Goal: Task Accomplishment & Management: Use online tool/utility

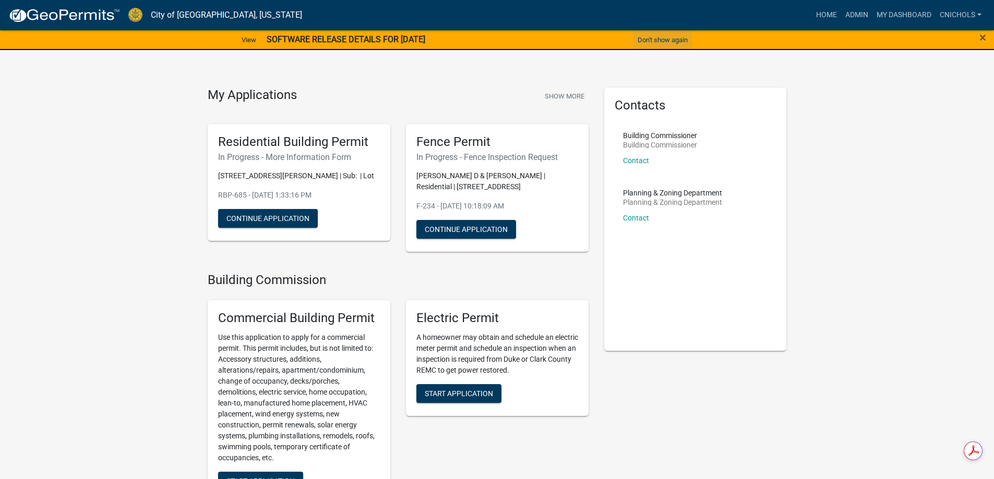
drag, startPoint x: 666, startPoint y: 36, endPoint x: 684, endPoint y: 40, distance: 18.7
click at [666, 36] on button "Don't show again" at bounding box center [662, 39] width 58 height 17
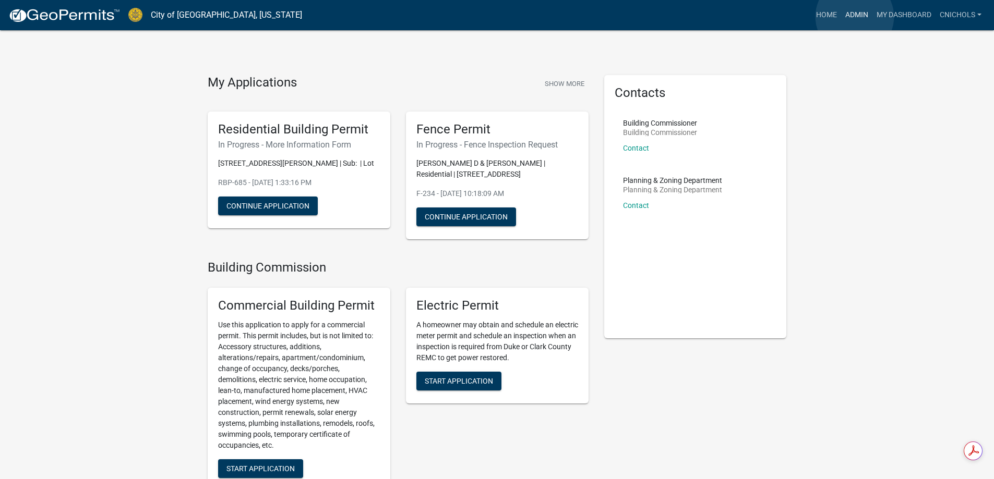
click at [855, 17] on link "Admin" at bounding box center [856, 15] width 31 height 20
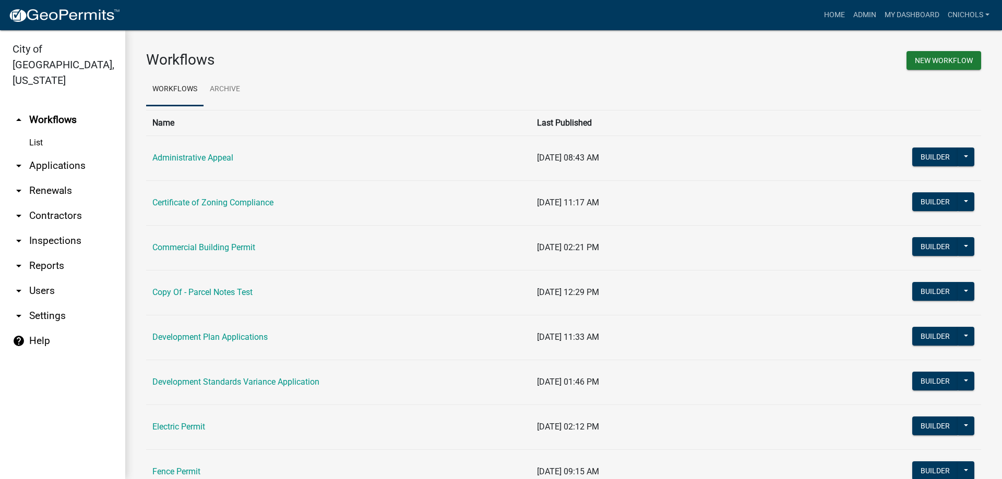
click at [70, 153] on link "arrow_drop_down Applications" at bounding box center [62, 165] width 125 height 25
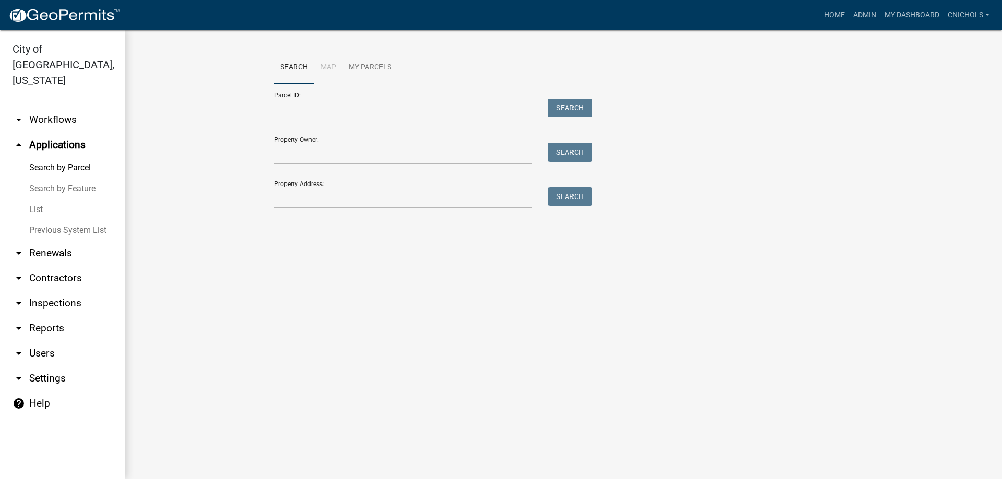
click at [40, 199] on link "List" at bounding box center [62, 209] width 125 height 21
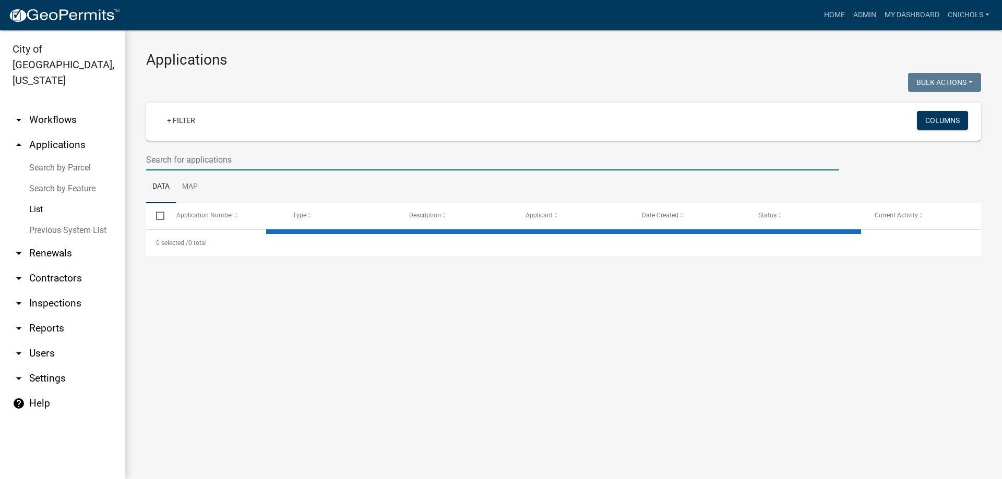
click at [172, 157] on input "text" at bounding box center [492, 159] width 693 height 21
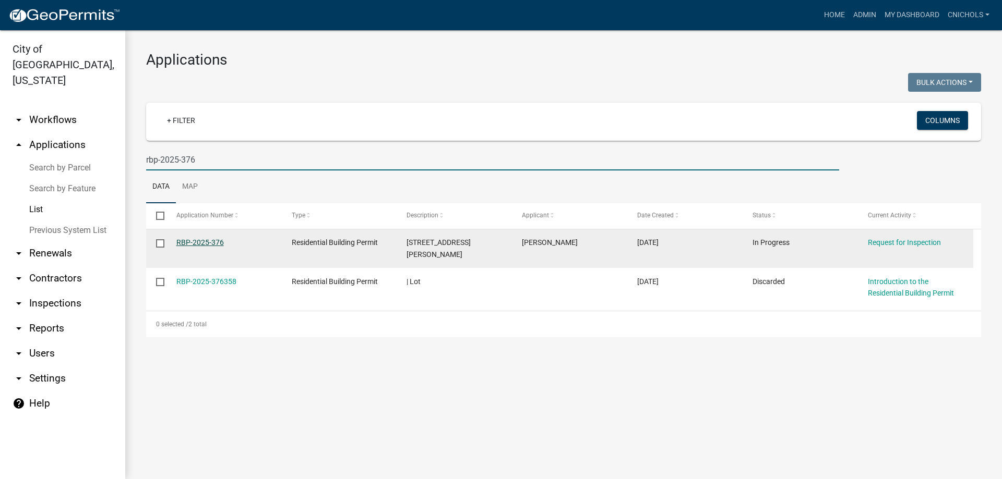
type input "rbp-2025-376"
click at [209, 241] on link "RBP-2025-376" at bounding box center [199, 242] width 47 height 8
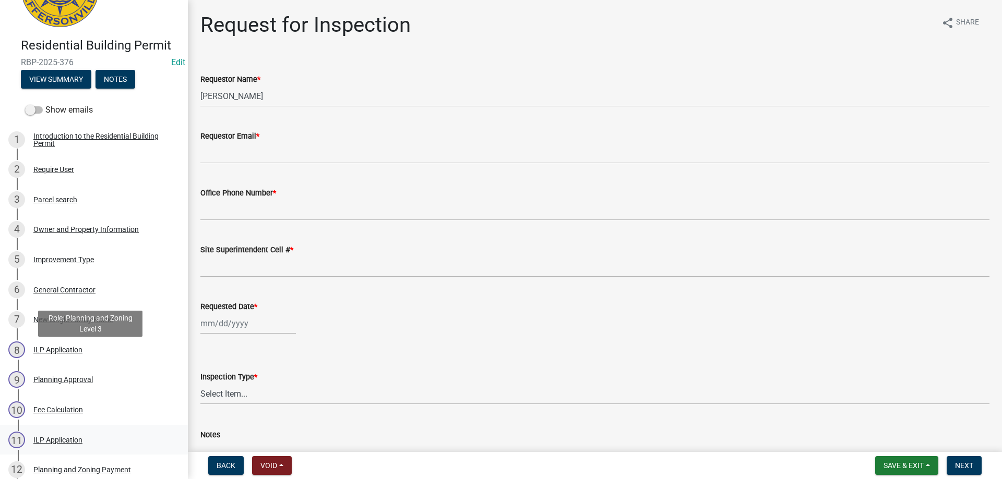
scroll to position [157, 0]
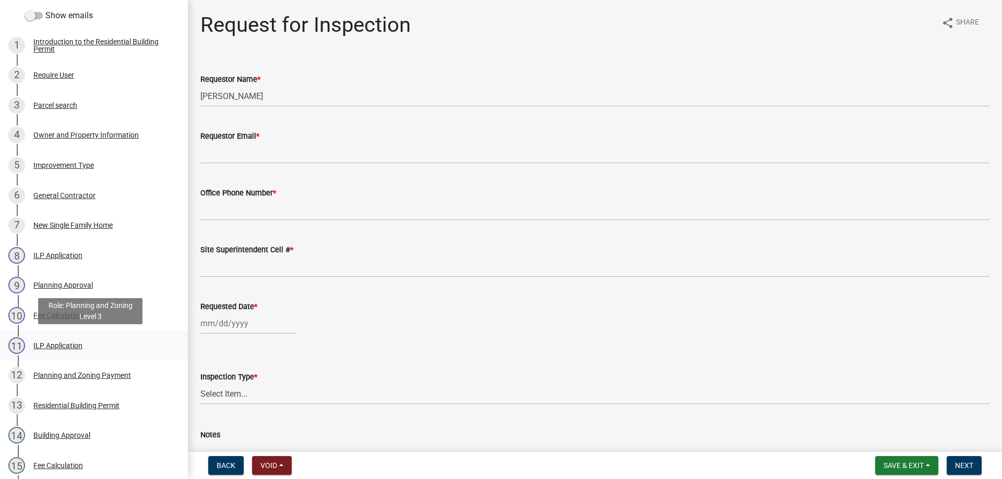
click at [50, 345] on div "ILP Application" at bounding box center [57, 345] width 49 height 7
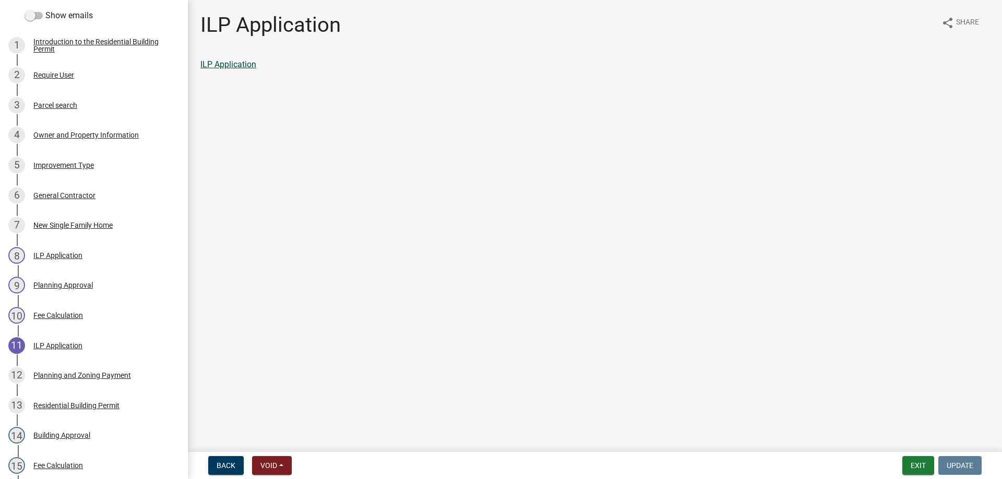
click at [222, 64] on link "ILP Application" at bounding box center [228, 64] width 56 height 10
click at [913, 462] on button "Exit" at bounding box center [918, 465] width 32 height 19
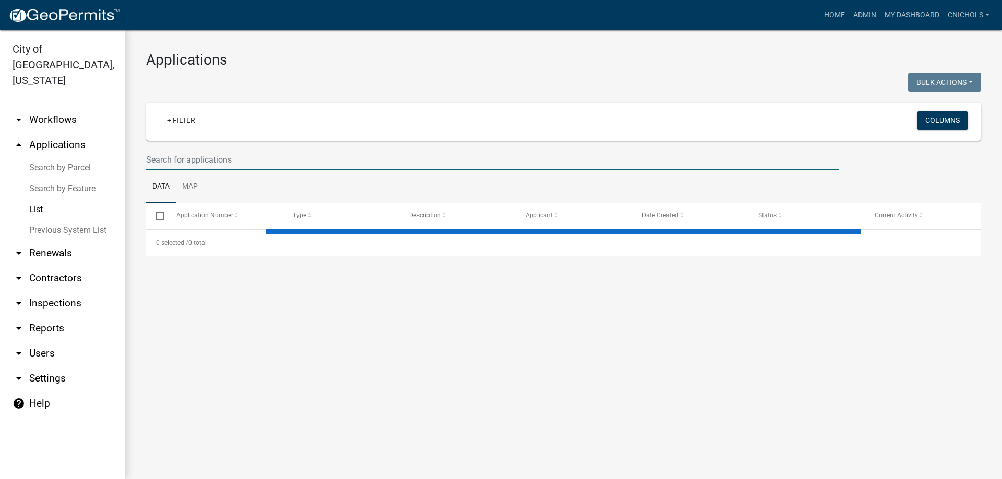
click at [197, 158] on input "text" at bounding box center [492, 159] width 693 height 21
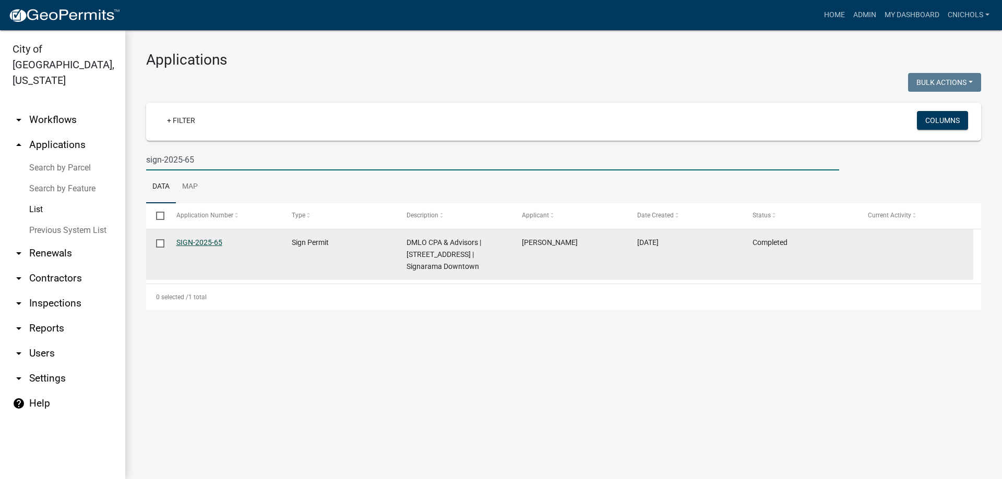
type input "sign-2025-65"
click at [199, 244] on link "SIGN-2025-65" at bounding box center [199, 242] width 46 height 8
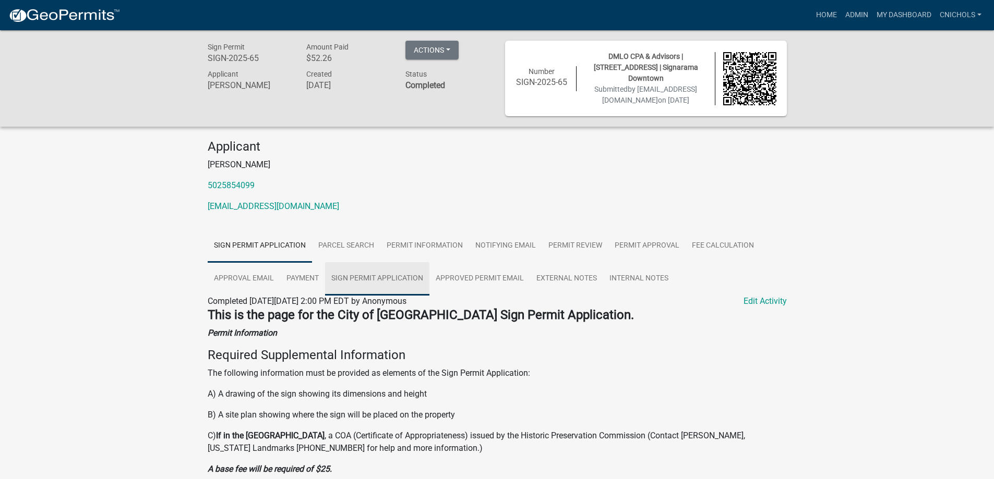
click at [393, 279] on link "Sign Permit Application" at bounding box center [377, 278] width 104 height 33
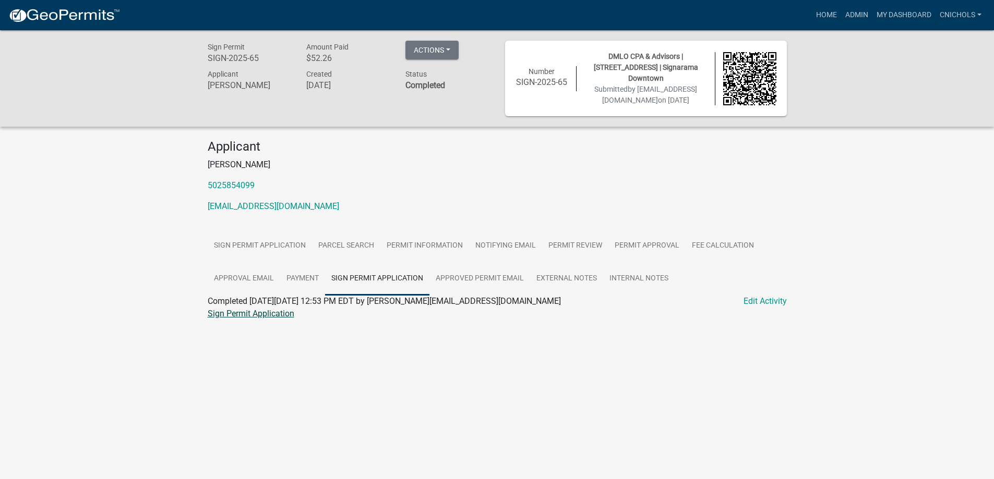
click at [263, 314] on link "Sign Permit Application" at bounding box center [251, 314] width 87 height 10
drag, startPoint x: 856, startPoint y: 14, endPoint x: 706, endPoint y: 79, distance: 163.3
click at [855, 14] on link "Admin" at bounding box center [856, 15] width 31 height 20
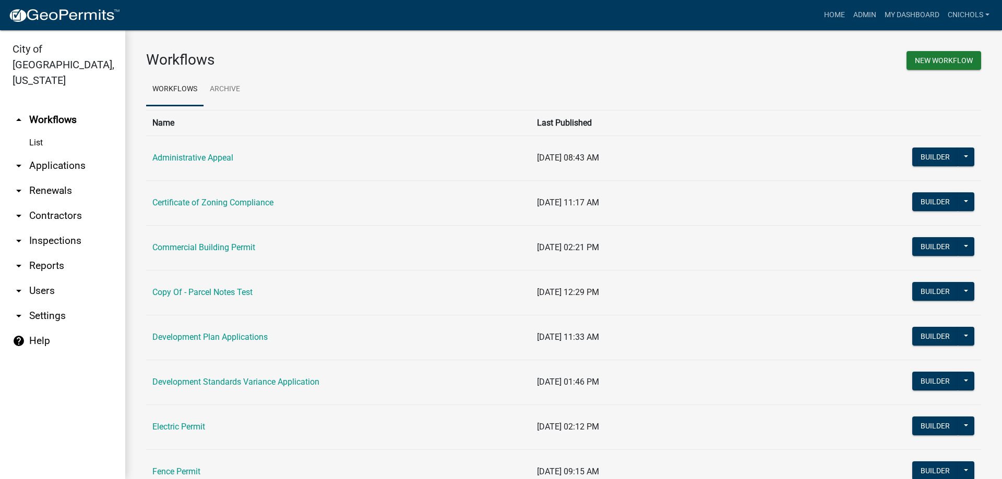
click at [61, 153] on link "arrow_drop_down Applications" at bounding box center [62, 165] width 125 height 25
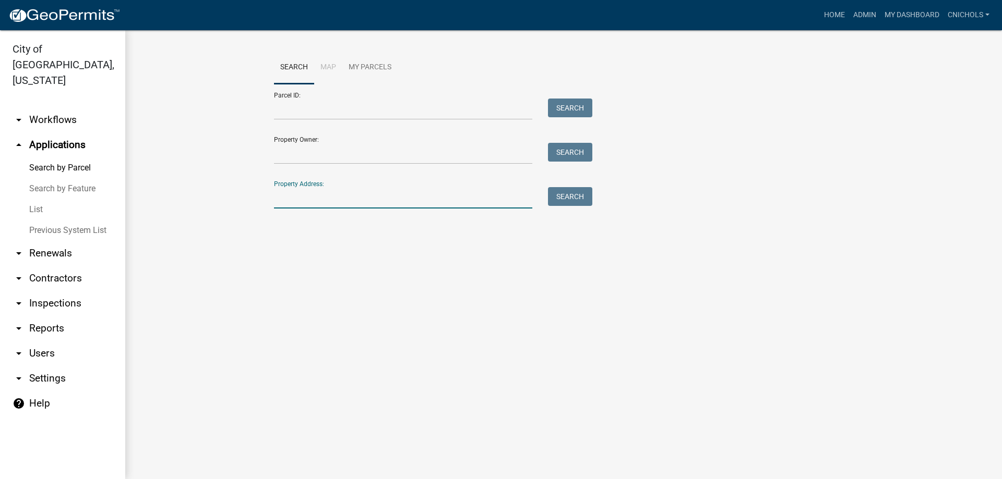
click at [286, 197] on input "Property Address:" at bounding box center [403, 197] width 258 height 21
type input "702 n shore"
click at [589, 190] on button "Search" at bounding box center [570, 196] width 44 height 19
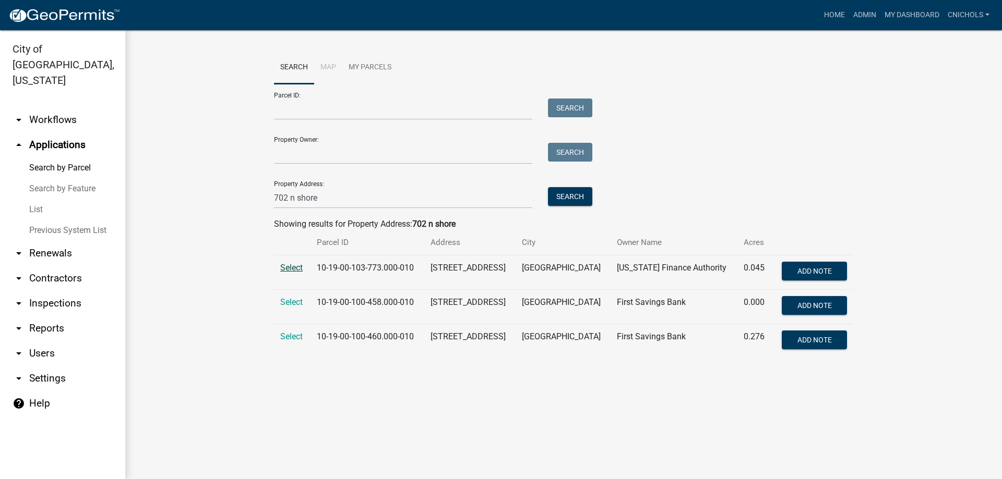
click at [292, 268] on span "Select" at bounding box center [291, 268] width 22 height 10
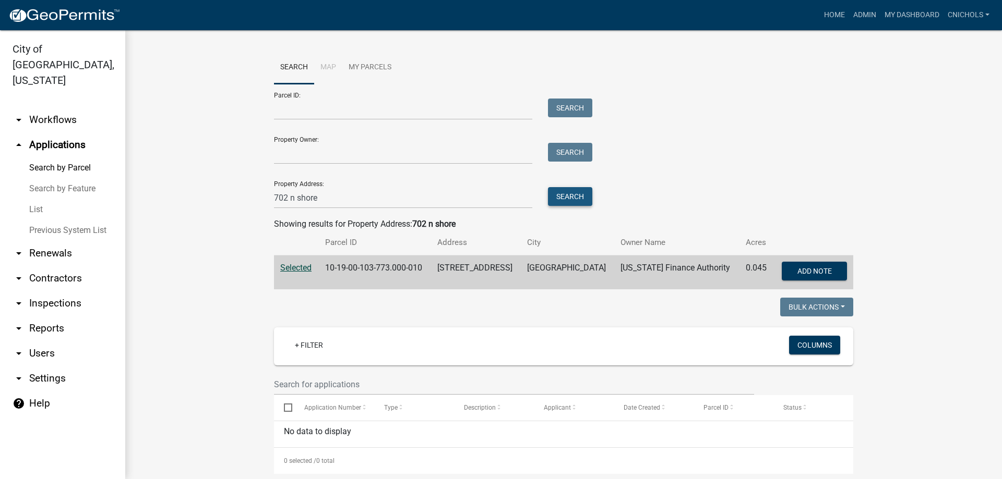
click at [562, 196] on button "Search" at bounding box center [570, 196] width 44 height 19
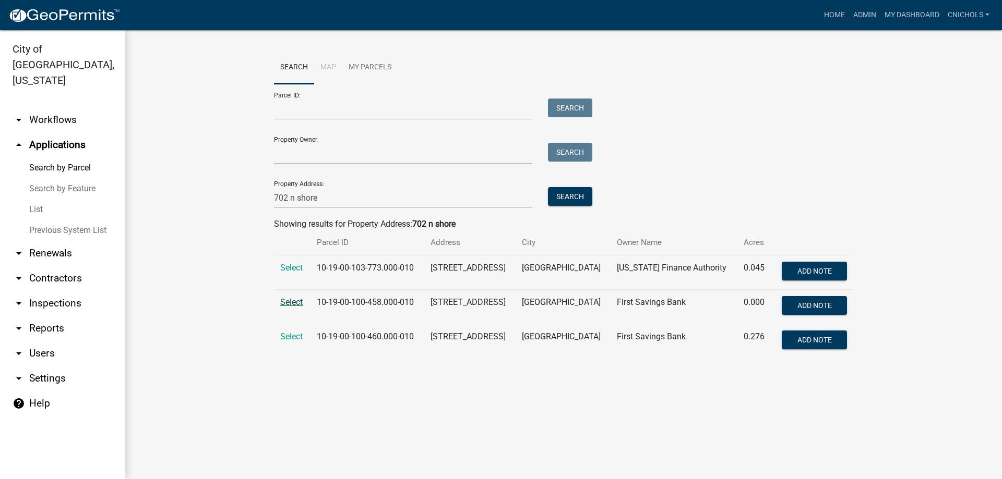
click at [291, 304] on span "Select" at bounding box center [291, 302] width 22 height 10
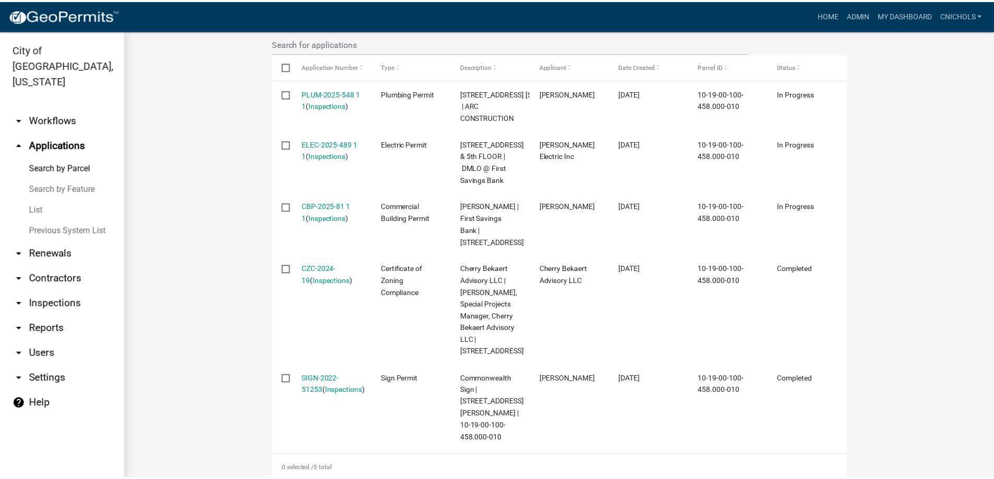
scroll to position [365, 0]
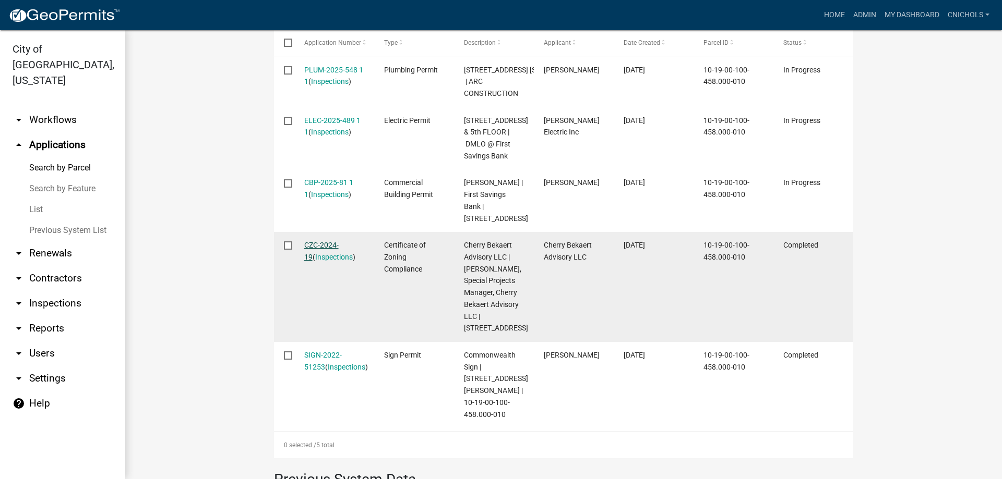
click at [320, 261] on link "CZC-2024-19" at bounding box center [321, 251] width 34 height 20
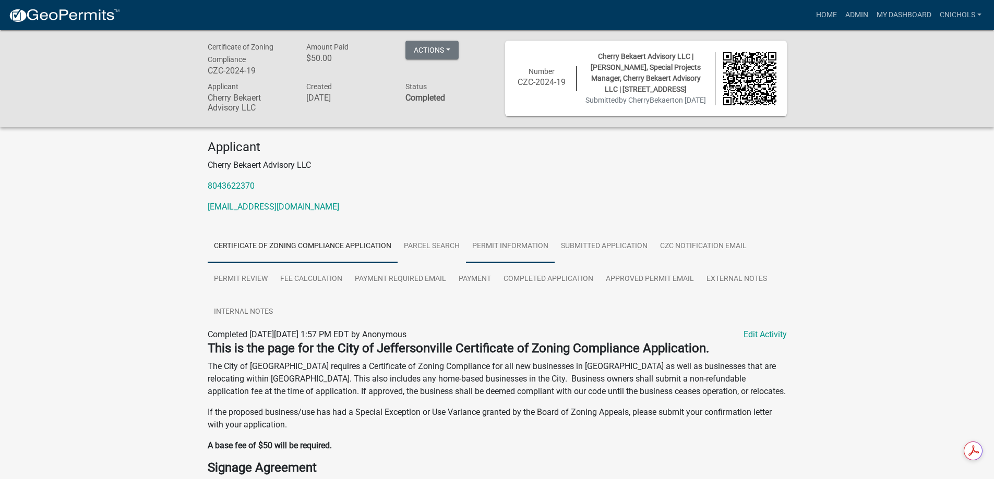
click at [517, 260] on link "Permit Information" at bounding box center [510, 246] width 89 height 33
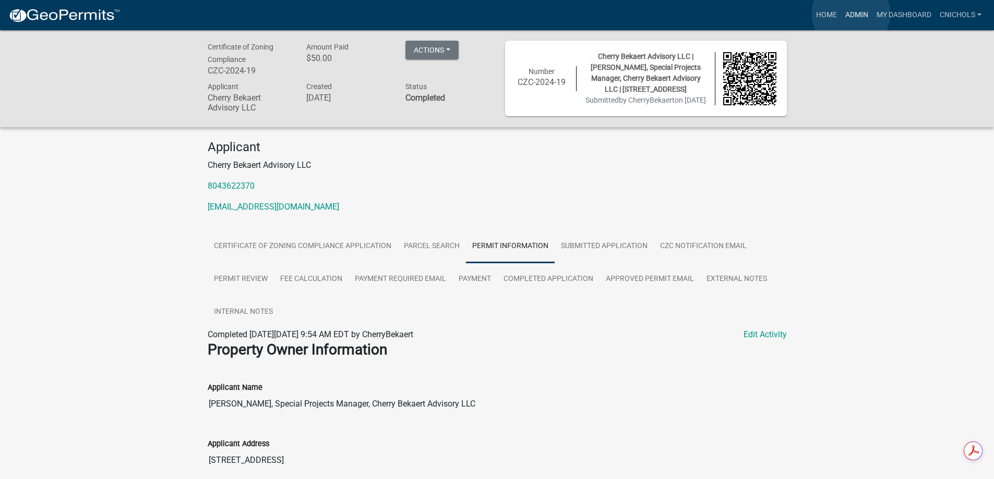
click at [851, 14] on link "Admin" at bounding box center [856, 15] width 31 height 20
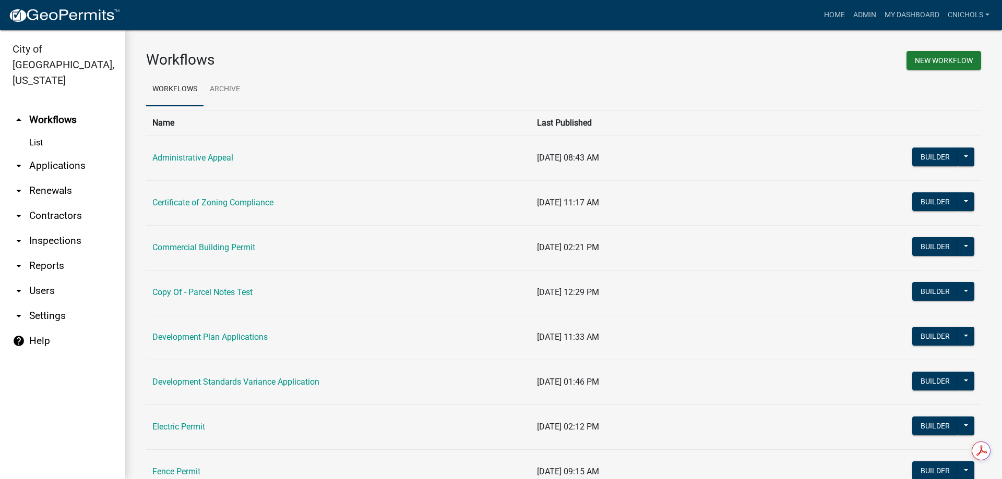
click at [51, 254] on link "arrow_drop_down Reports" at bounding box center [62, 266] width 125 height 25
select select "0: null"
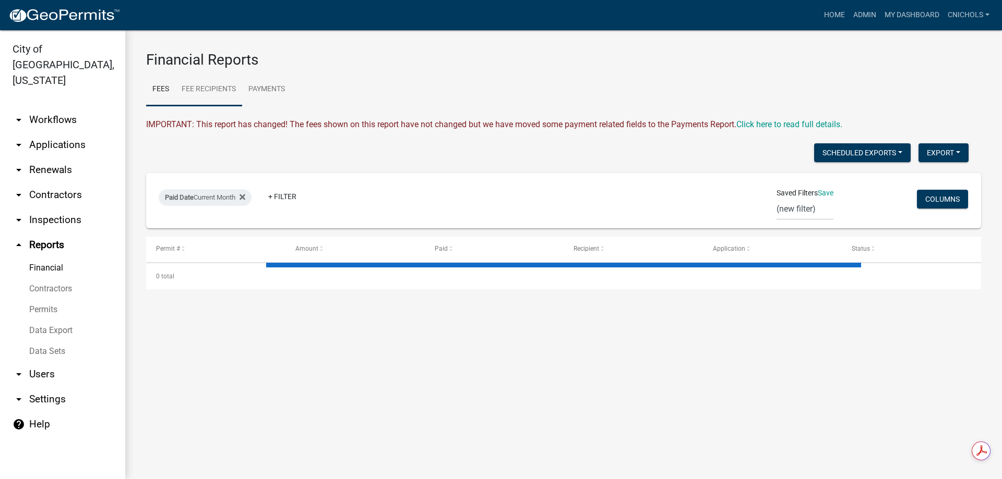
click at [213, 89] on link "Fee Recipients" at bounding box center [208, 89] width 67 height 33
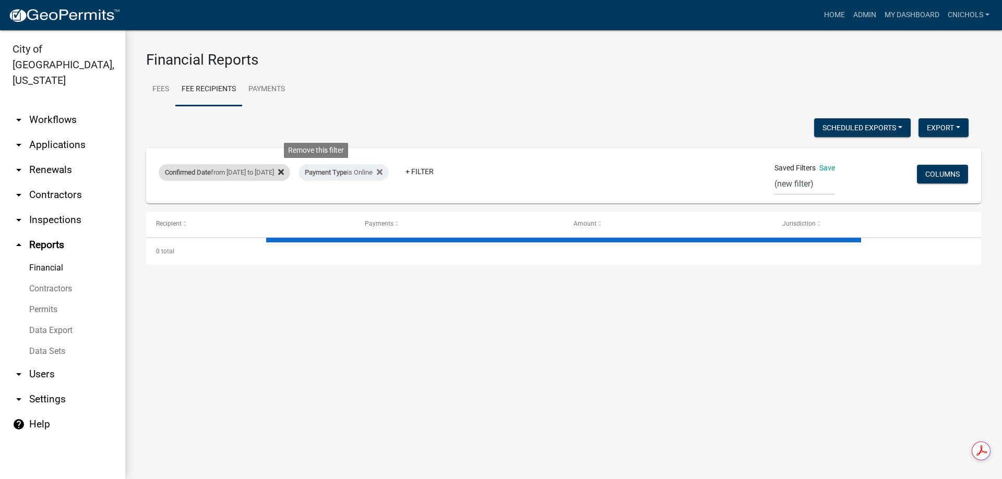
click at [284, 170] on icon at bounding box center [281, 173] width 6 height 6
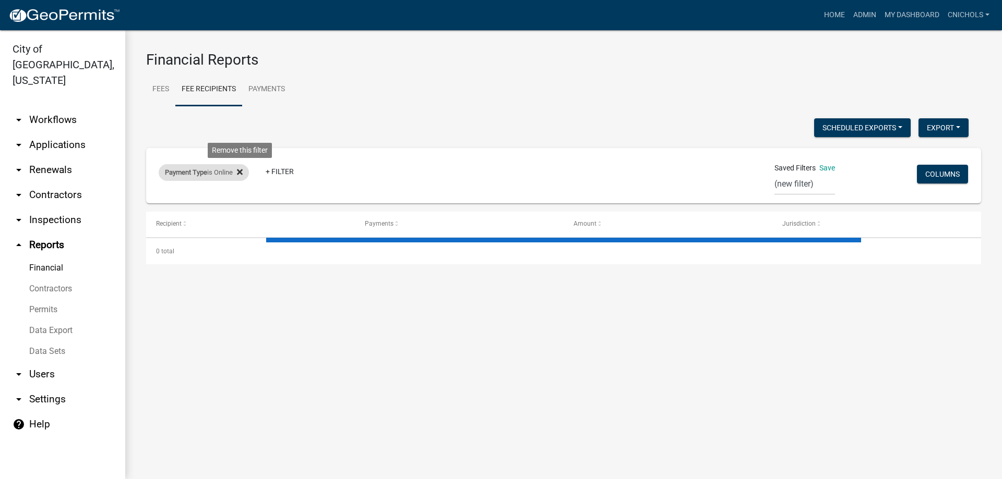
click at [242, 171] on icon at bounding box center [240, 173] width 6 height 6
click at [182, 172] on link "+ Filter" at bounding box center [181, 174] width 45 height 19
click at [175, 274] on li "Confirmed Date" at bounding box center [182, 278] width 95 height 24
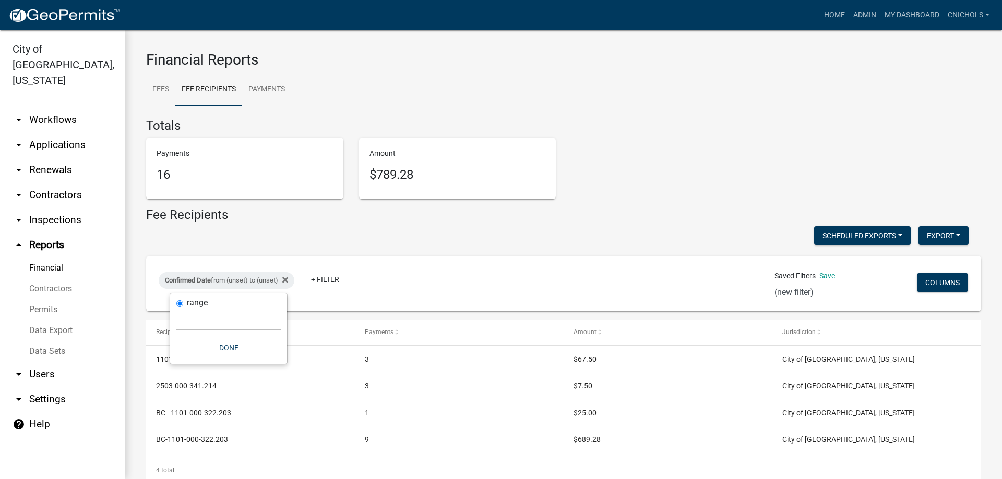
click at [191, 324] on select "[DATE] [DATE] Current Week Previous Week Current Month Last Month Current Calen…" at bounding box center [228, 319] width 104 height 21
select select "custom"
click at [176, 309] on select "[DATE] [DATE] Current Week Previous Week Current Month Last Month Current Calen…" at bounding box center [228, 319] width 104 height 21
click at [275, 362] on input "date" at bounding box center [228, 363] width 104 height 21
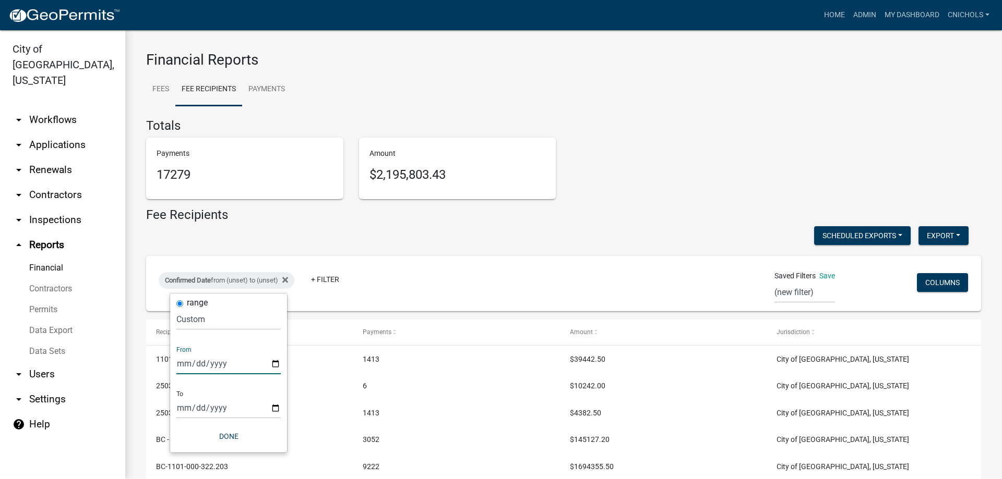
type input "[DATE]"
click at [283, 404] on input "date" at bounding box center [236, 408] width 104 height 21
type input "[DATE]"
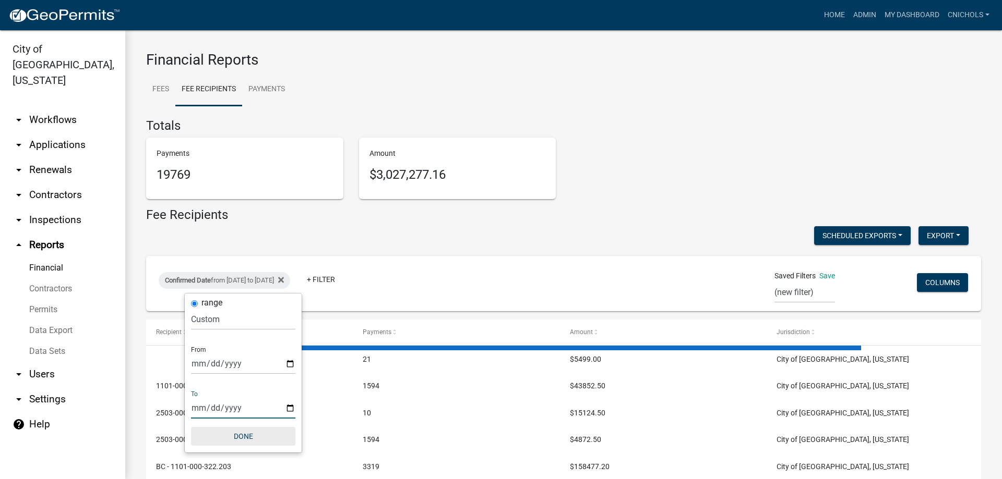
click at [245, 433] on button "Done" at bounding box center [243, 436] width 104 height 19
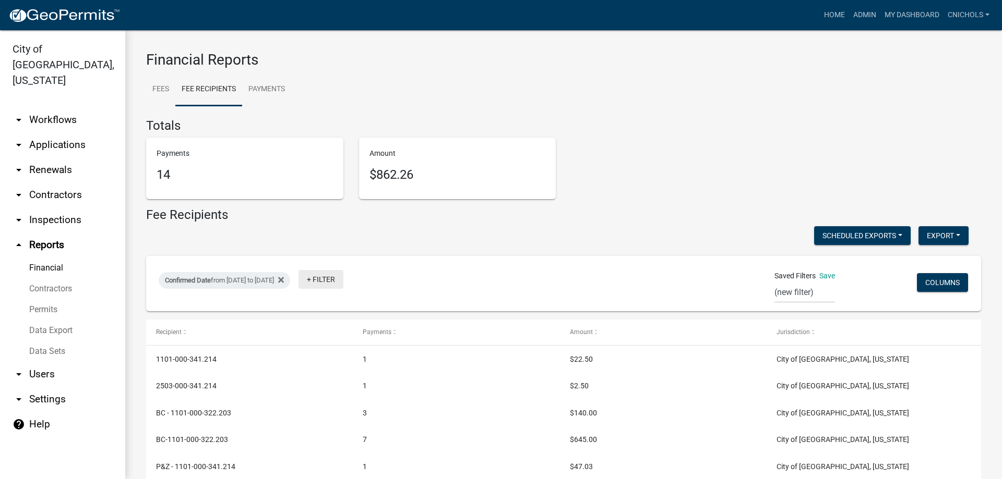
click at [343, 278] on link "+ Filter" at bounding box center [320, 279] width 45 height 19
click at [336, 356] on li "Payment Type" at bounding box center [359, 359] width 95 height 24
click at [333, 324] on select "Select an option Online CreditCardPOS Check Cash" at bounding box center [368, 319] width 104 height 21
select select "Online"
click at [330, 309] on select "Select an option Online CreditCardPOS Check Cash" at bounding box center [368, 319] width 104 height 21
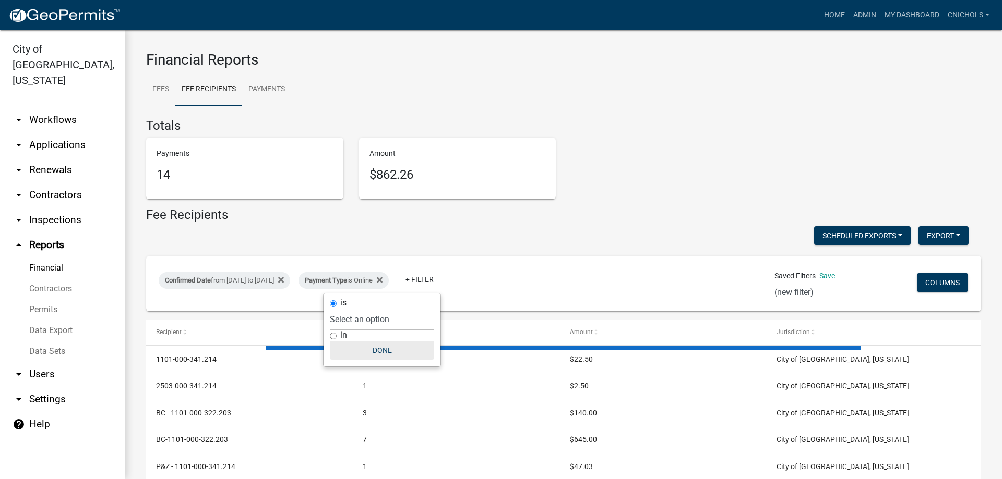
click at [377, 348] on button "Done" at bounding box center [382, 350] width 104 height 19
